Goal: Task Accomplishment & Management: Use online tool/utility

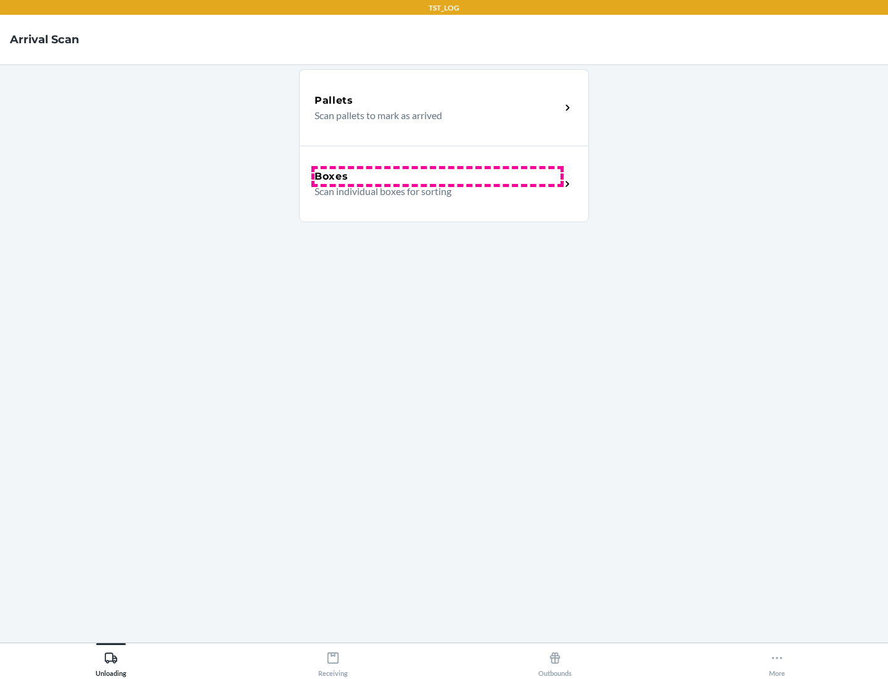
click at [437, 176] on div "Boxes" at bounding box center [438, 176] width 246 height 15
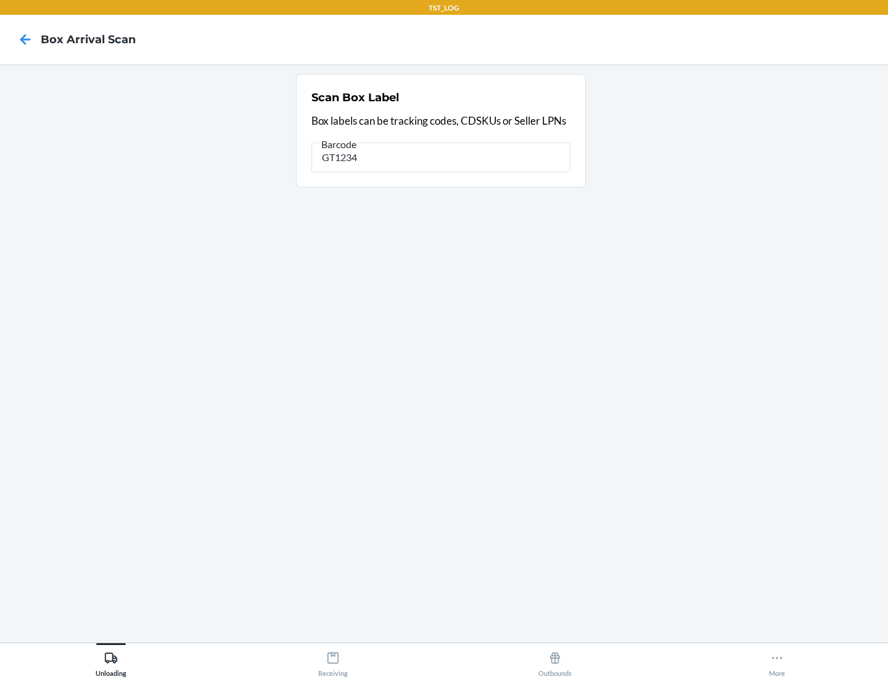
type input "GT1234"
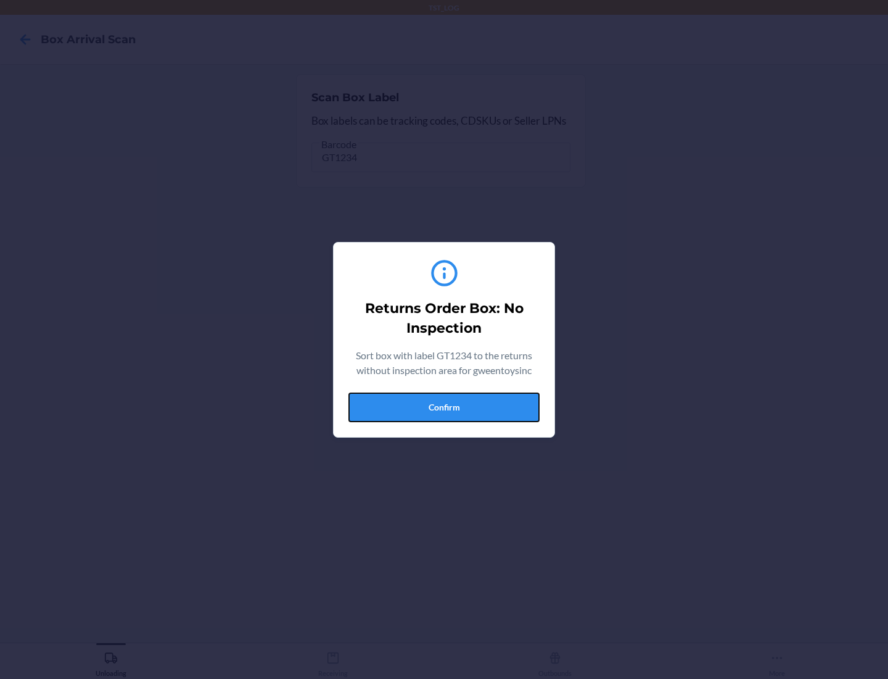
click at [444, 407] on button "Confirm" at bounding box center [444, 407] width 191 height 30
